Goal: Task Accomplishment & Management: Manage account settings

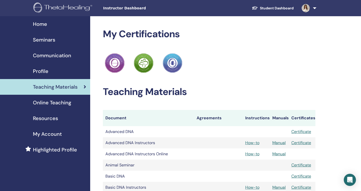
click at [47, 120] on span "Resources" at bounding box center [45, 118] width 25 height 8
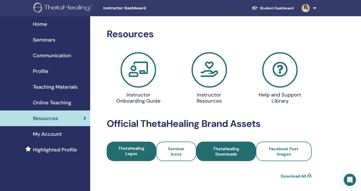
click at [228, 151] on span "ThetaHealing Downloads" at bounding box center [226, 151] width 46 height 11
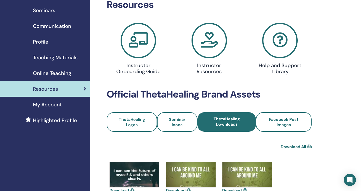
scroll to position [25, 0]
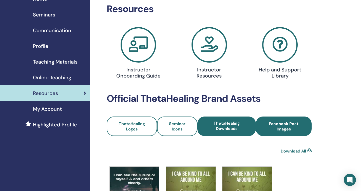
click at [273, 124] on span "Facebook Post Images" at bounding box center [284, 126] width 42 height 11
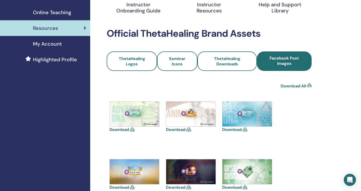
scroll to position [86, 0]
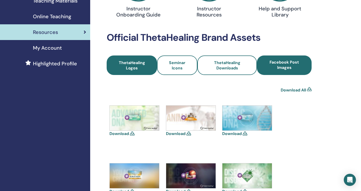
click at [146, 67] on span "ThetaHealing Logos" at bounding box center [131, 65] width 37 height 11
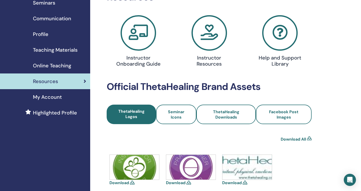
scroll to position [31, 0]
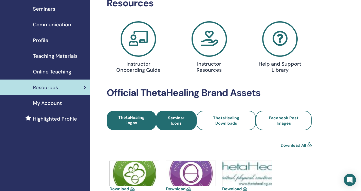
click at [183, 118] on span "Seminar Icons" at bounding box center [176, 120] width 27 height 11
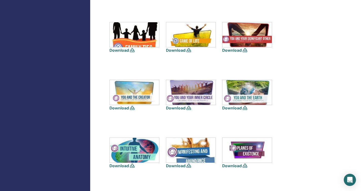
scroll to position [284, 0]
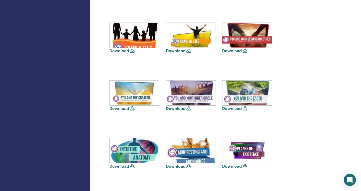
click at [184, 107] on link "Download" at bounding box center [175, 108] width 19 height 5
click at [144, 147] on img at bounding box center [134, 150] width 49 height 25
click at [128, 165] on link "Download" at bounding box center [118, 166] width 19 height 5
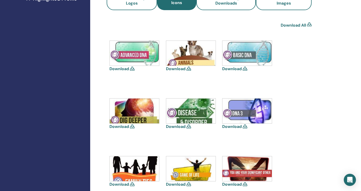
scroll to position [126, 0]
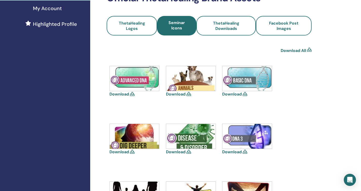
click at [251, 84] on img at bounding box center [246, 78] width 49 height 25
click at [236, 94] on link "Download" at bounding box center [231, 93] width 19 height 5
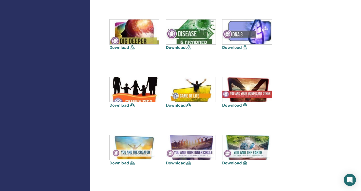
scroll to position [235, 0]
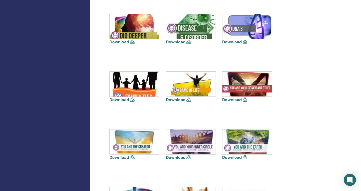
click at [189, 157] on icon at bounding box center [188, 157] width 5 height 4
click at [191, 143] on img at bounding box center [190, 141] width 49 height 25
click at [312, 94] on div "Resources Instructor Onboarding Guide Instructor Resources Help and Support Lib…" at bounding box center [209, 76] width 212 height 567
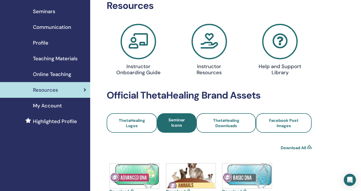
scroll to position [21, 0]
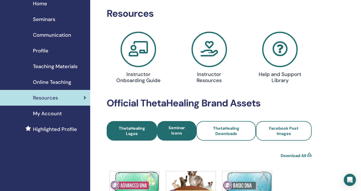
click at [135, 137] on link "ThetaHealing Logos" at bounding box center [132, 130] width 50 height 19
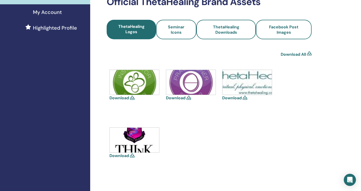
scroll to position [127, 0]
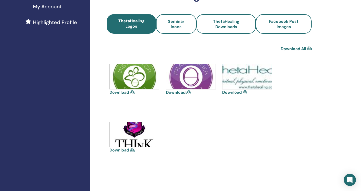
click at [132, 92] on icon at bounding box center [132, 92] width 5 height 4
click at [125, 93] on link "Download" at bounding box center [118, 92] width 19 height 5
click at [138, 140] on img at bounding box center [134, 134] width 49 height 25
click at [129, 150] on link "Download" at bounding box center [118, 149] width 19 height 5
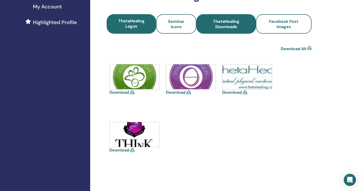
click at [225, 26] on span "ThetaHealing Downloads" at bounding box center [226, 24] width 46 height 11
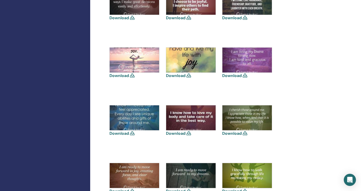
scroll to position [488, 0]
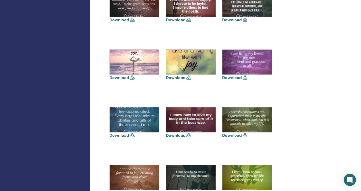
click at [183, 64] on img at bounding box center [190, 62] width 49 height 25
click at [179, 77] on link "Download" at bounding box center [175, 77] width 19 height 5
click at [250, 7] on img at bounding box center [246, 4] width 49 height 25
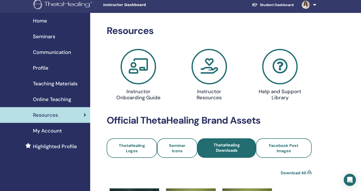
scroll to position [0, 0]
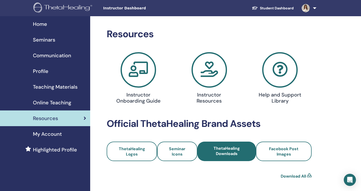
click at [65, 103] on span "Online Teaching" at bounding box center [52, 103] width 38 height 8
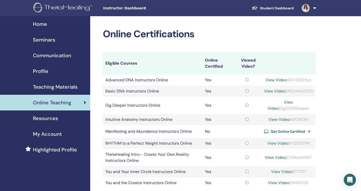
click at [286, 9] on link "Student Dashboard" at bounding box center [273, 8] width 50 height 9
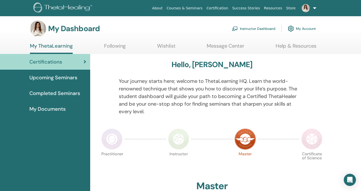
scroll to position [0, 0]
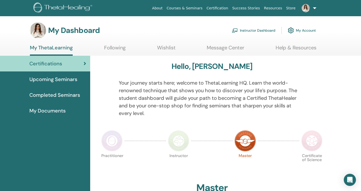
click at [52, 110] on span "My Documents" at bounding box center [47, 111] width 36 height 8
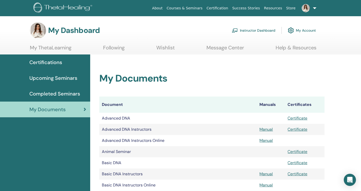
click at [45, 47] on link "My ThetaLearning" at bounding box center [51, 50] width 42 height 10
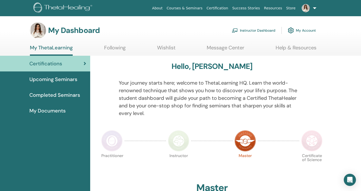
click at [106, 47] on link "Following" at bounding box center [115, 50] width 22 height 10
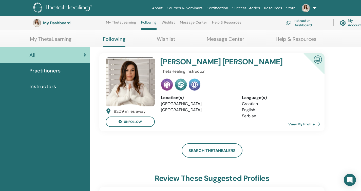
scroll to position [20, 0]
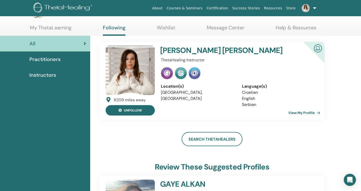
click at [142, 109] on button "unfollow" at bounding box center [130, 110] width 49 height 10
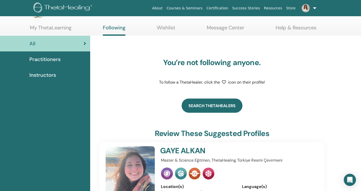
click at [210, 106] on link "Search ThetaHealers" at bounding box center [212, 105] width 61 height 14
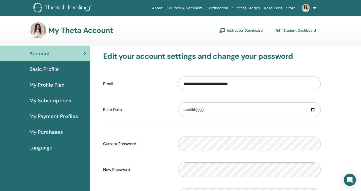
click at [50, 132] on span "My Purchases" at bounding box center [45, 132] width 33 height 8
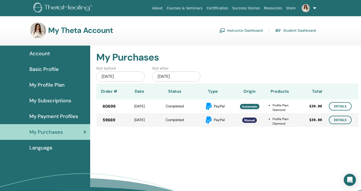
click at [63, 115] on span "My Payment Profiles" at bounding box center [53, 116] width 49 height 8
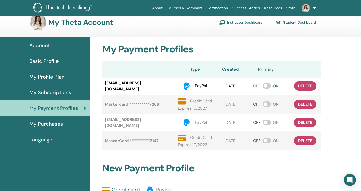
scroll to position [2, 0]
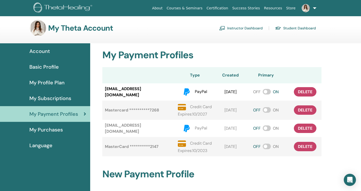
click at [53, 128] on span "My Purchases" at bounding box center [45, 130] width 33 height 8
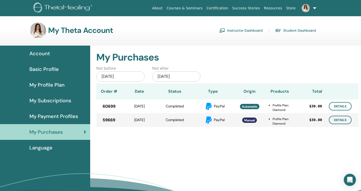
click at [61, 102] on span "My Subscriptions" at bounding box center [50, 101] width 42 height 8
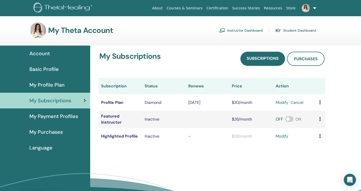
click at [42, 147] on span "Language" at bounding box center [40, 148] width 23 height 8
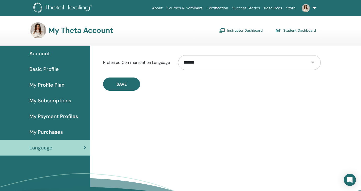
click at [218, 8] on link "Certification" at bounding box center [217, 8] width 26 height 9
